Goal: Transaction & Acquisition: Purchase product/service

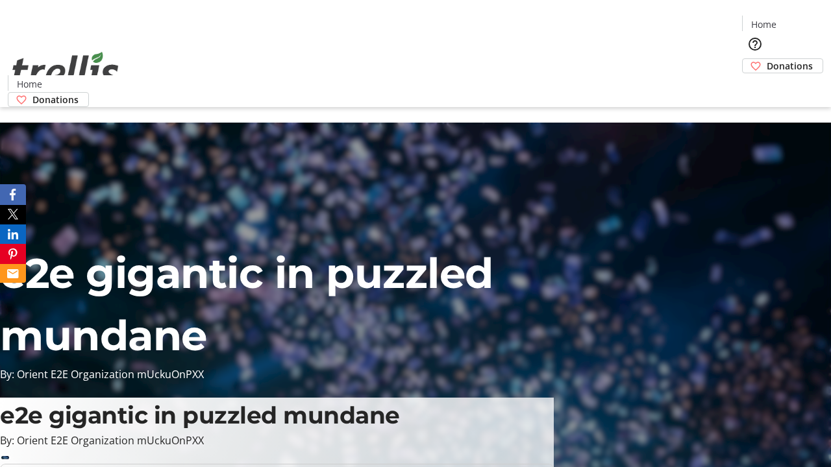
click at [766, 59] on span "Donations" at bounding box center [789, 66] width 46 height 14
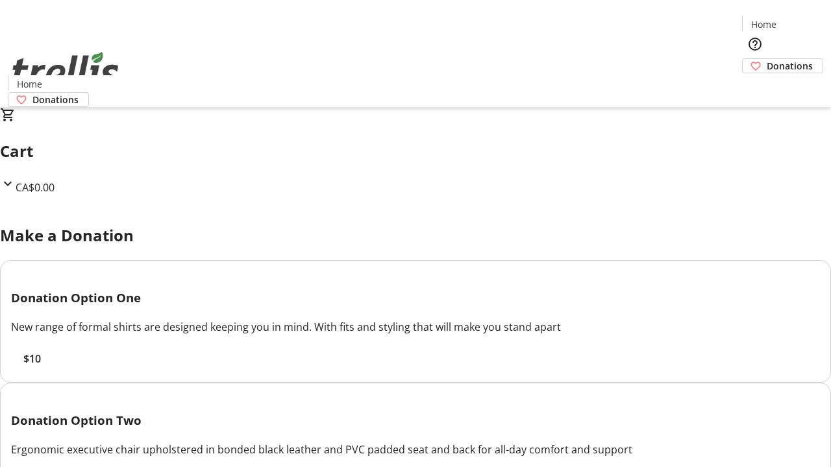
click at [41, 367] on span "$10" at bounding box center [32, 359] width 18 height 16
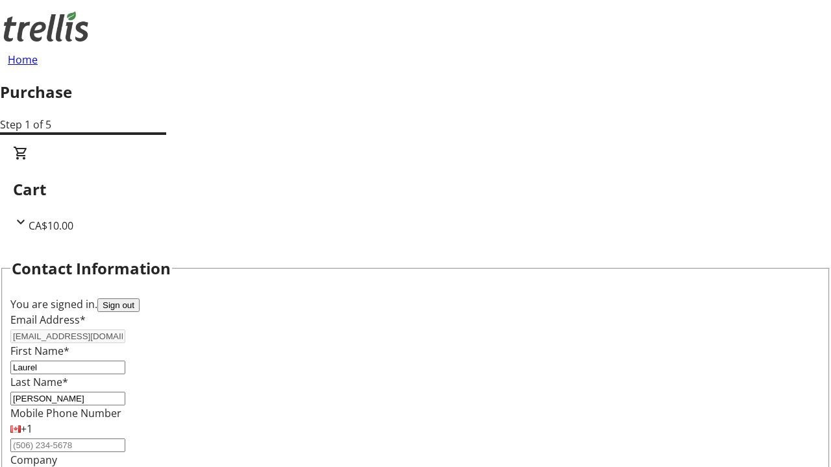
scroll to position [210, 0]
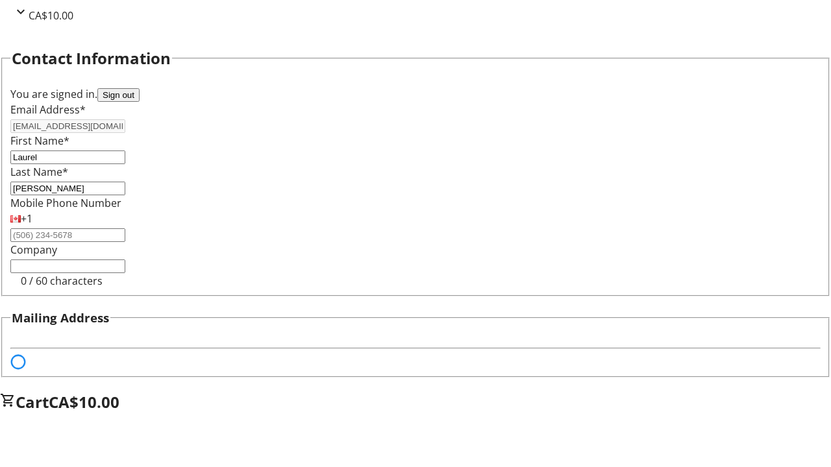
select select "BC"
select select "CA"
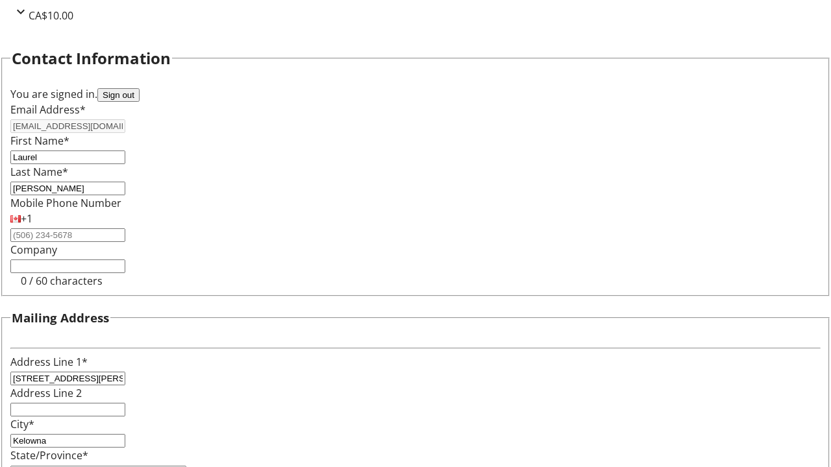
type input "V1Y 0C2"
